Goal: Information Seeking & Learning: Learn about a topic

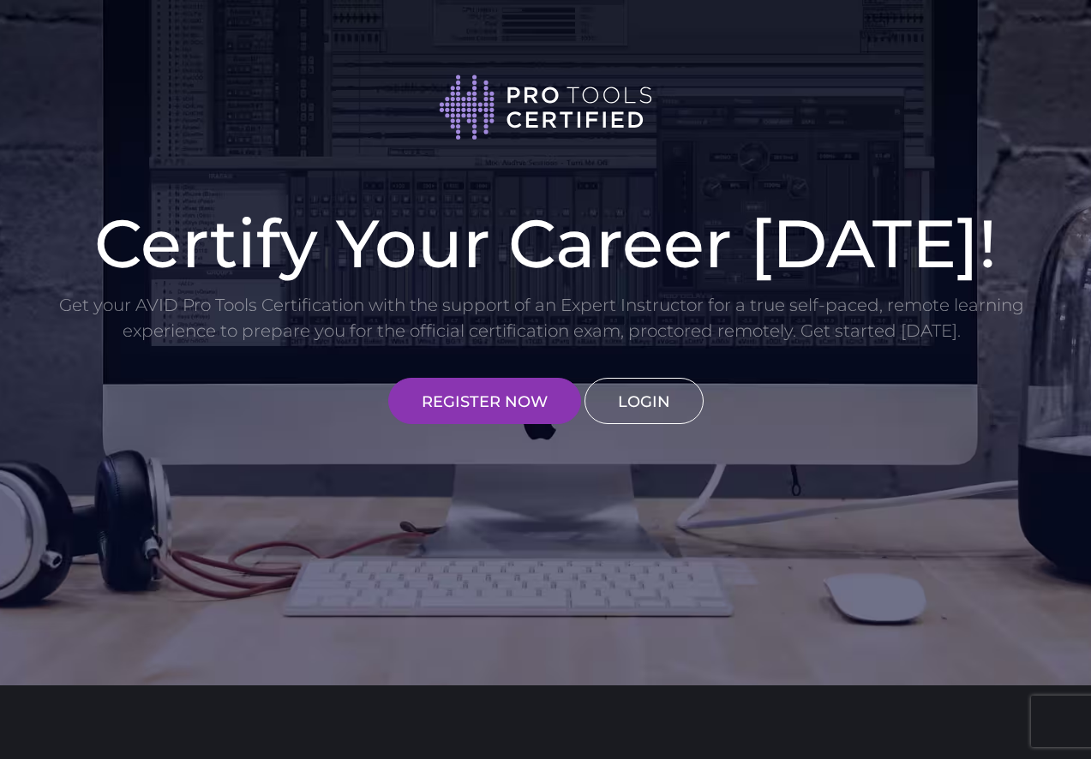
click at [655, 401] on link "LOGIN" at bounding box center [643, 401] width 119 height 46
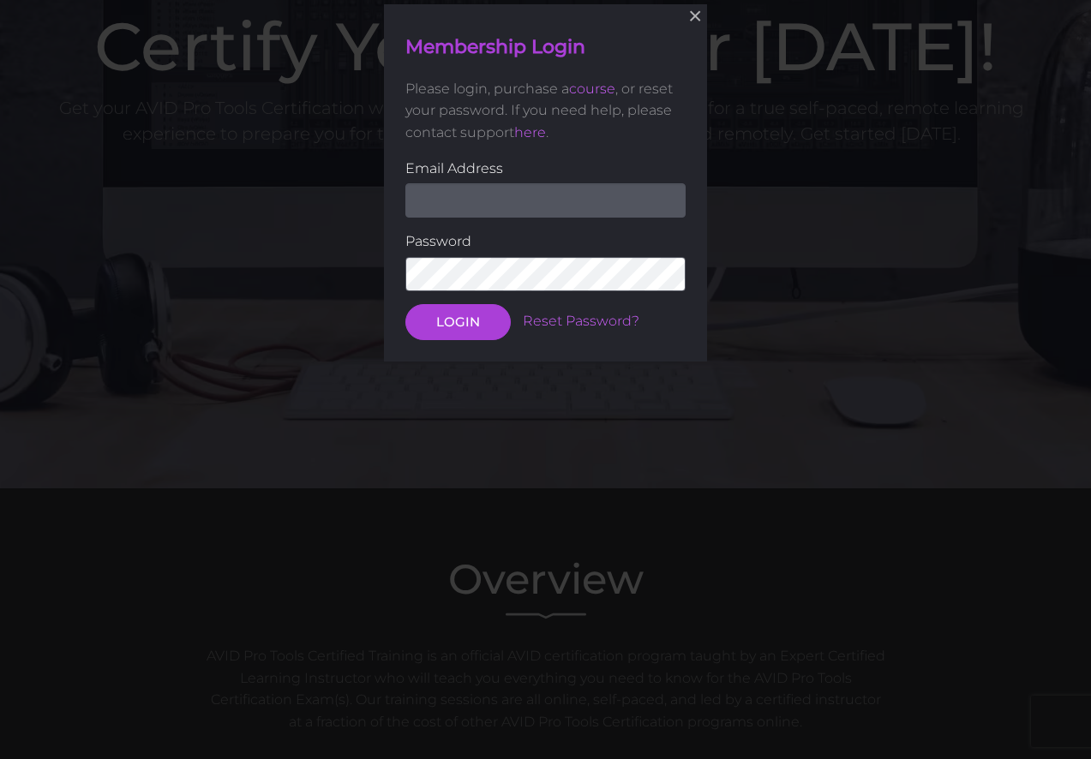
scroll to position [198, 0]
click at [584, 188] on input "email" at bounding box center [545, 200] width 280 height 34
type input "richslips@icloud.com"
click at [457, 319] on button "LOGIN" at bounding box center [457, 320] width 105 height 36
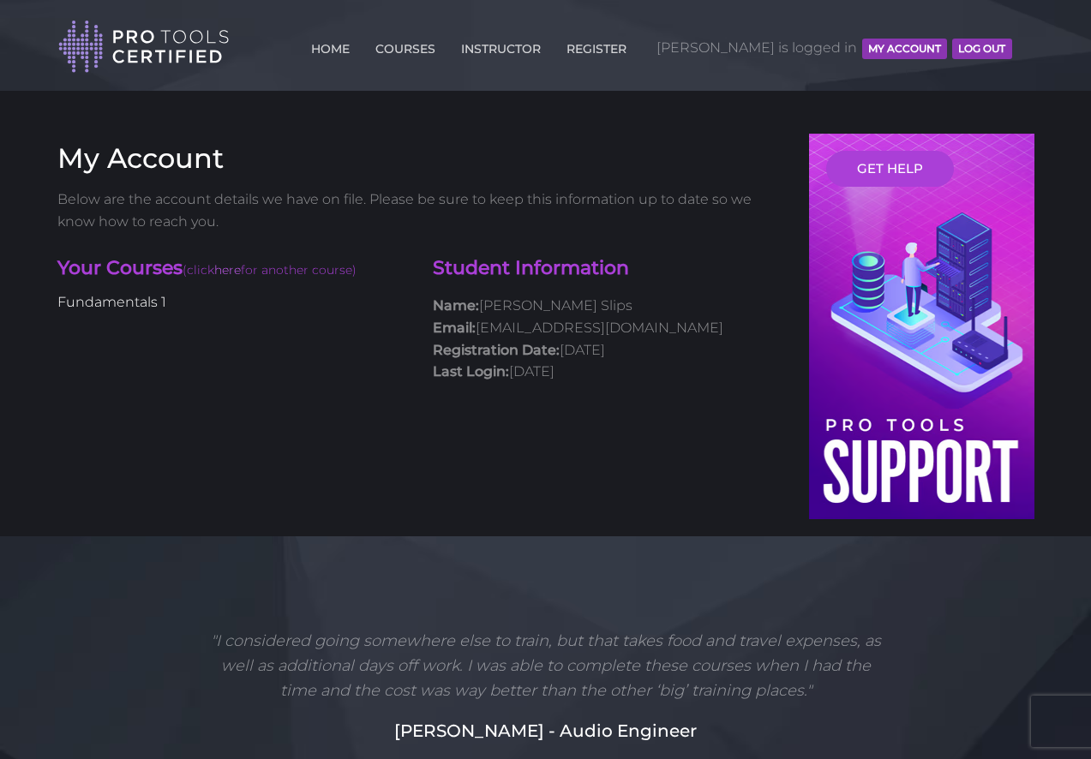
click at [113, 296] on link "Fundamentals 1" at bounding box center [111, 302] width 109 height 16
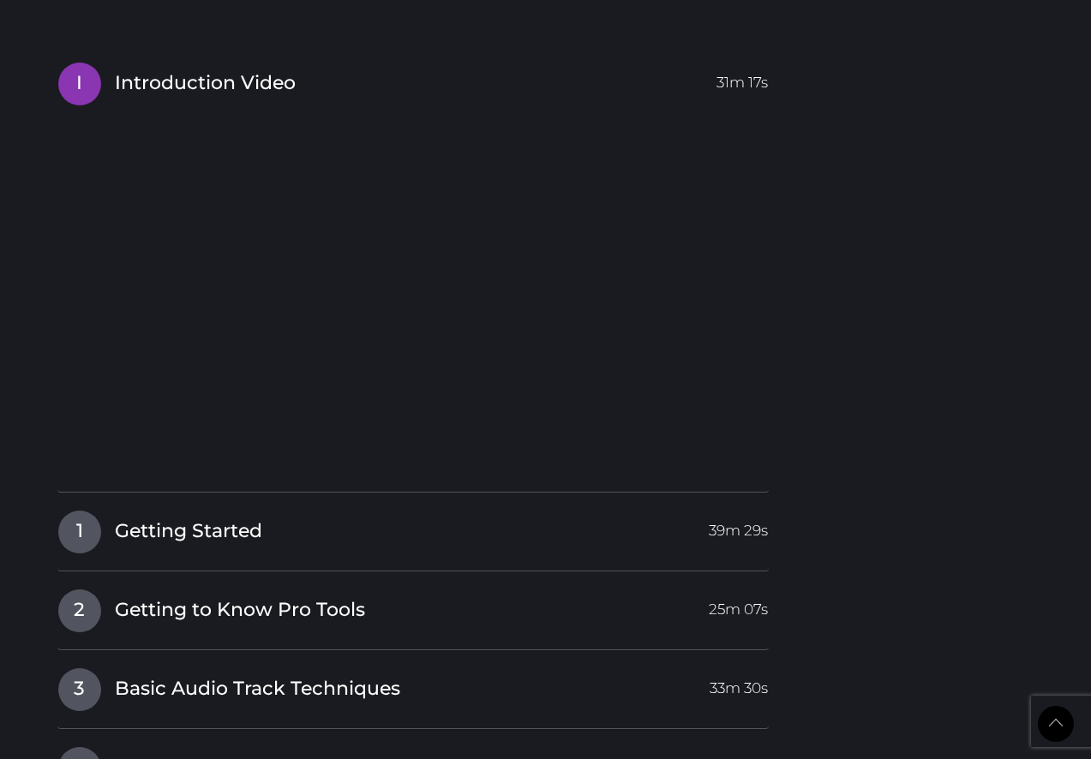
scroll to position [1548, 0]
click at [169, 527] on span "Getting Started" at bounding box center [188, 531] width 147 height 27
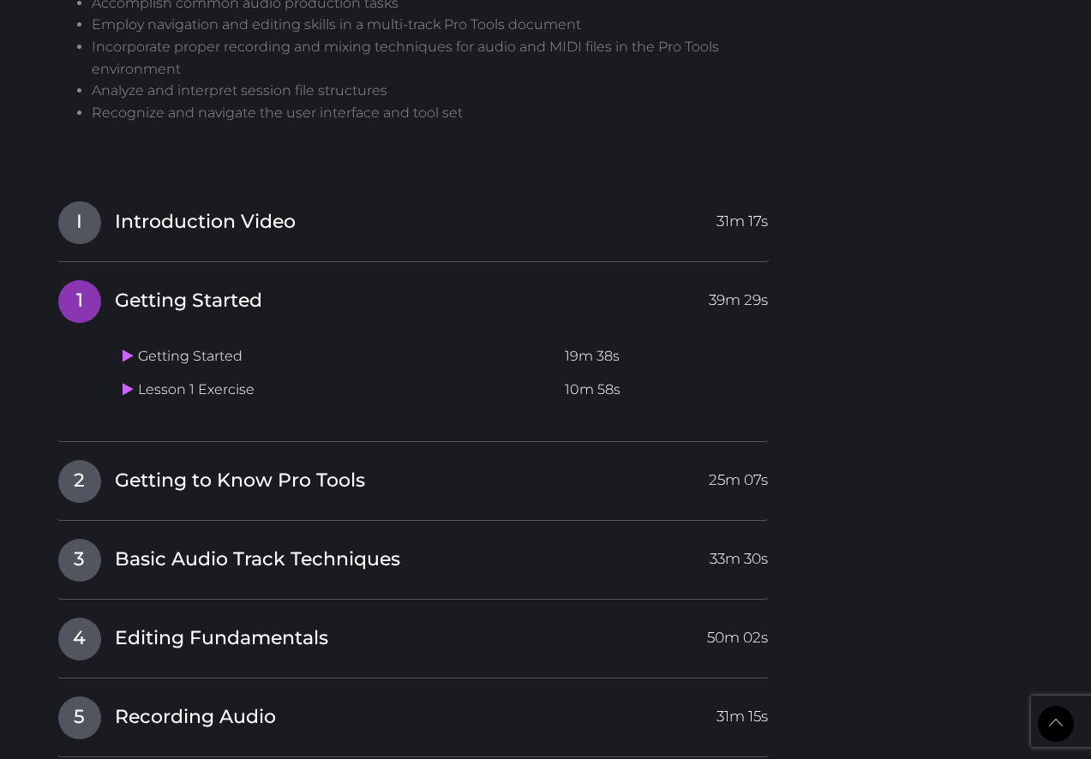
scroll to position [1404, 0]
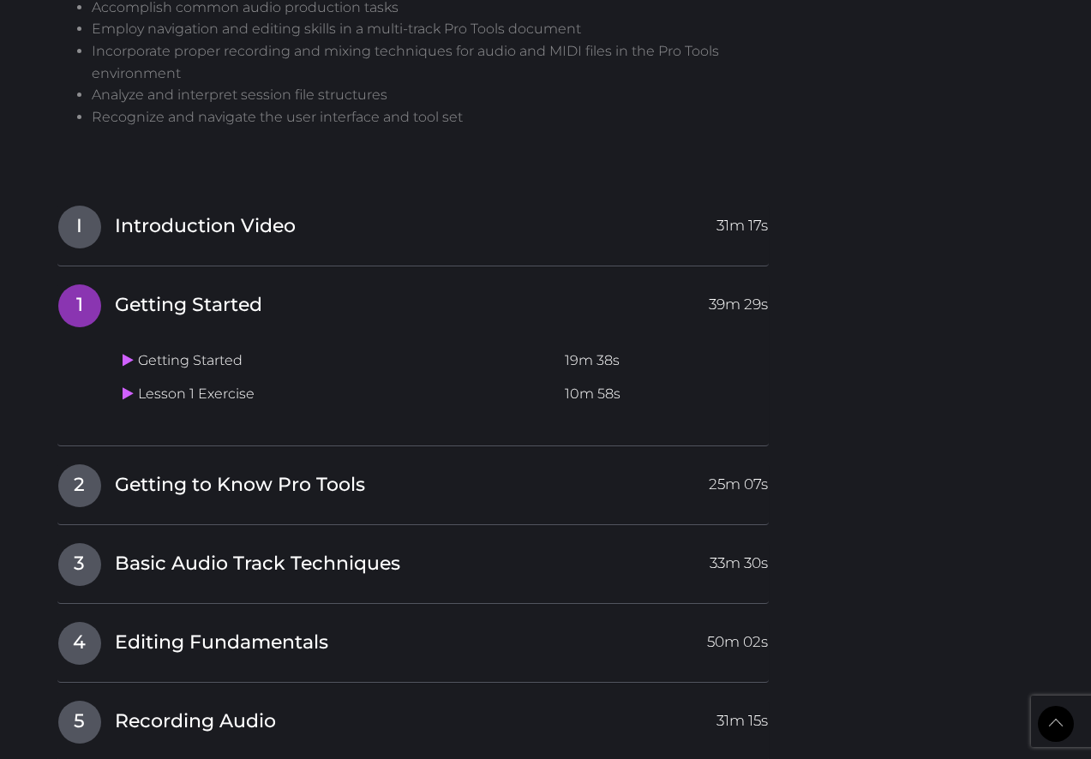
click at [161, 491] on div "2 Getting to Know Pro Tools 25m 07s Getting to Know Pro Tools 16m 12s Lesson 2 …" at bounding box center [413, 495] width 712 height 62
click at [174, 474] on span "Getting to Know Pro Tools" at bounding box center [240, 485] width 250 height 27
